Goal: Navigation & Orientation: Find specific page/section

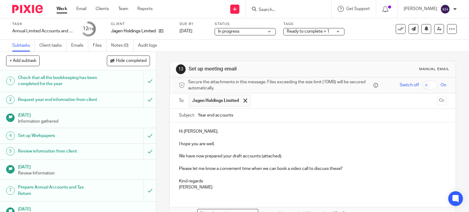
scroll to position [183, 0]
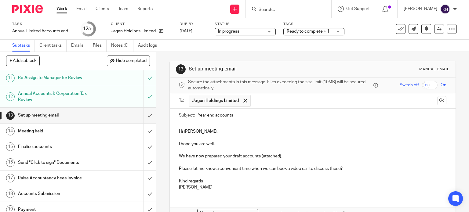
click at [64, 8] on link "Work" at bounding box center [62, 9] width 11 height 6
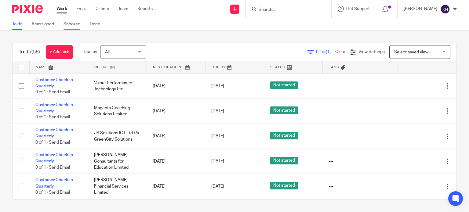
click at [75, 24] on link "Snoozed" at bounding box center [75, 24] width 22 height 12
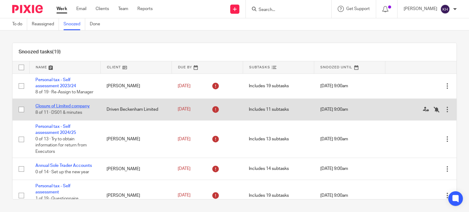
click at [70, 108] on link "Closure of Limited company" at bounding box center [62, 106] width 54 height 4
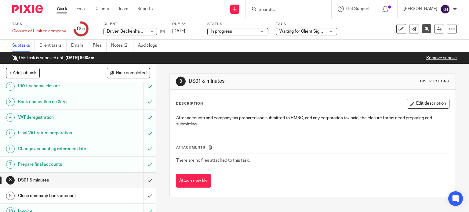
scroll to position [42, 0]
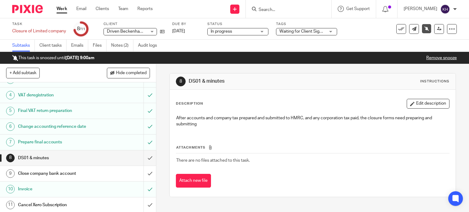
click at [65, 8] on link "Work" at bounding box center [62, 9] width 11 height 6
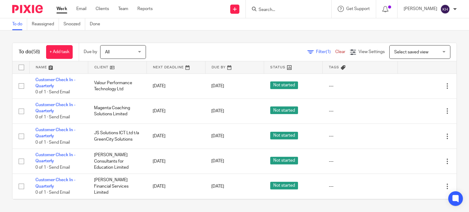
click at [280, 12] on input "Search" at bounding box center [285, 9] width 55 height 5
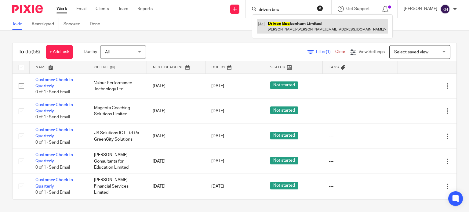
type input "driven bec"
click at [293, 20] on link at bounding box center [322, 26] width 131 height 14
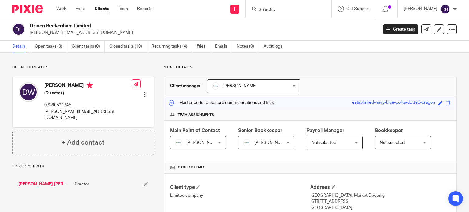
click at [42, 40] on div "Driven Beckenham Limited rhys.walters@drivencr.com Create task Update from Comp…" at bounding box center [234, 29] width 469 height 22
click at [46, 45] on link "Open tasks (3)" at bounding box center [51, 47] width 32 height 12
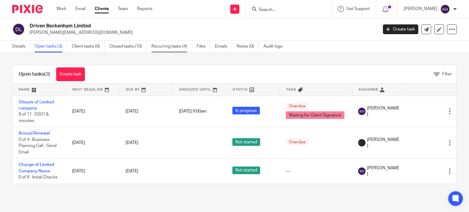
click at [174, 46] on link "Recurring tasks (4)" at bounding box center [172, 47] width 41 height 12
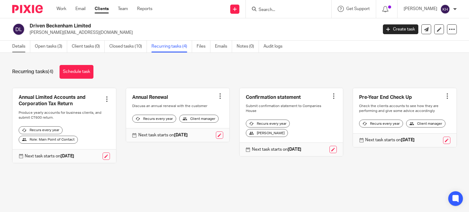
click at [17, 47] on link "Details" at bounding box center [21, 47] width 18 height 12
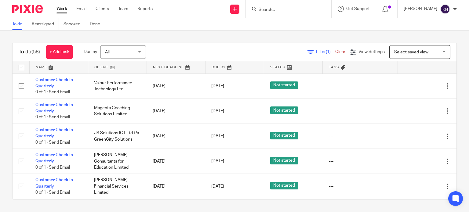
click at [280, 2] on div at bounding box center [289, 9] width 86 height 18
click at [279, 8] on input "Search" at bounding box center [285, 9] width 55 height 5
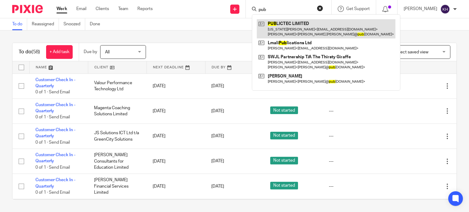
type input "pub"
click at [337, 30] on link at bounding box center [326, 28] width 139 height 19
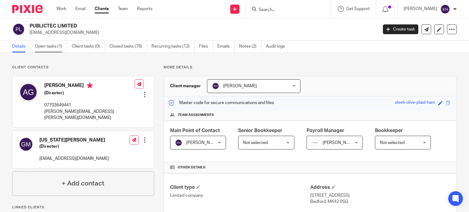
click at [55, 50] on link "Open tasks (1)" at bounding box center [51, 47] width 32 height 12
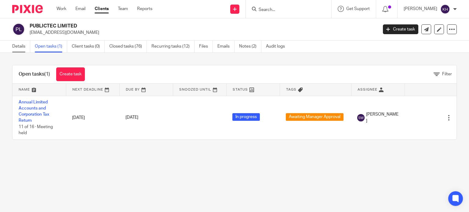
click at [16, 46] on link "Details" at bounding box center [21, 47] width 18 height 12
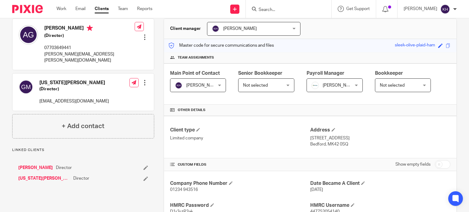
scroll to position [61, 0]
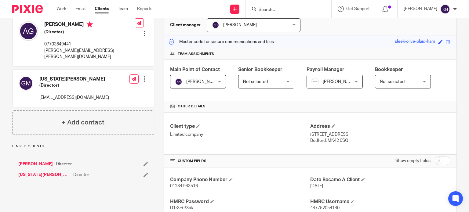
click at [29, 161] on link "[PERSON_NAME]" at bounding box center [35, 164] width 35 height 6
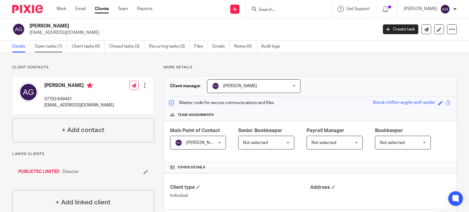
click at [55, 46] on link "Open tasks (1)" at bounding box center [51, 47] width 32 height 12
click at [49, 172] on link "PUBLICTEC LIMITED" at bounding box center [38, 172] width 41 height 6
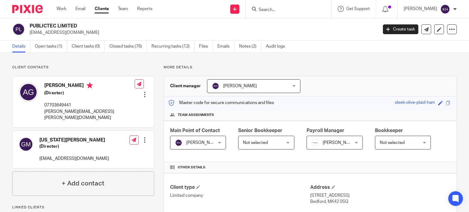
click at [52, 137] on h4 "Georgia Myers" at bounding box center [74, 140] width 70 height 6
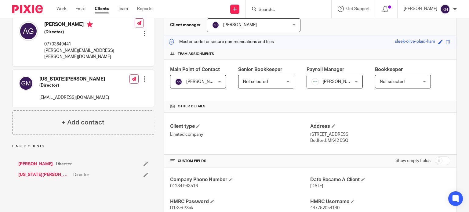
click at [35, 172] on link "Georgia Myers" at bounding box center [44, 175] width 52 height 6
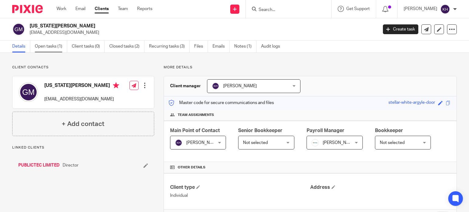
click at [53, 49] on link "Open tasks (1)" at bounding box center [51, 47] width 32 height 12
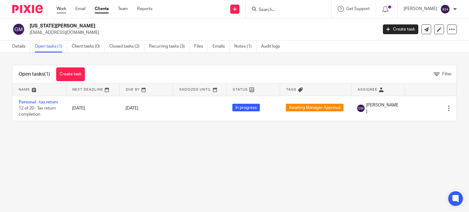
click at [61, 10] on link "Work" at bounding box center [62, 9] width 10 height 6
